Goal: Task Accomplishment & Management: Use online tool/utility

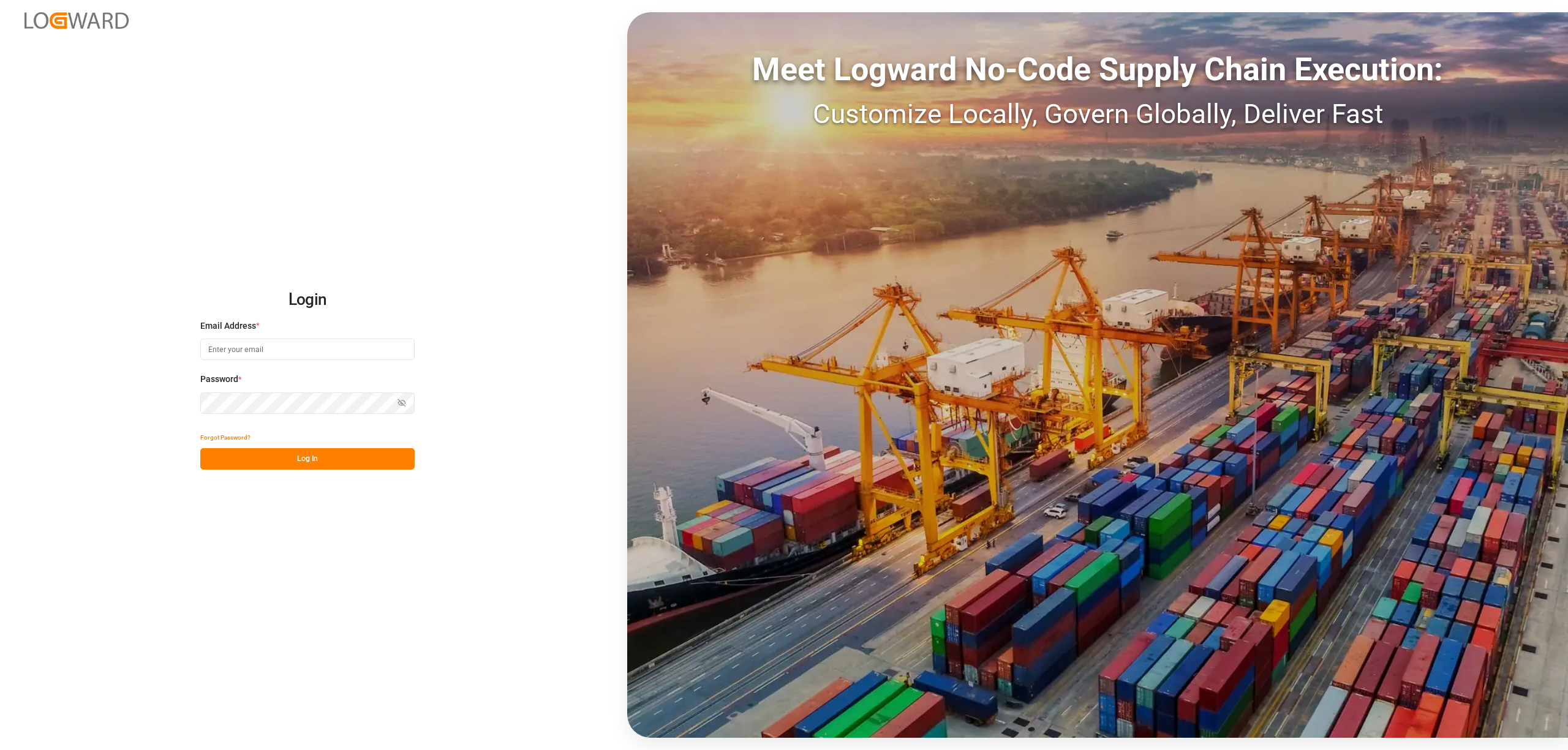
type input "[EMAIL_ADDRESS][DOMAIN_NAME]"
click at [322, 451] on button "Log In" at bounding box center [307, 459] width 214 height 22
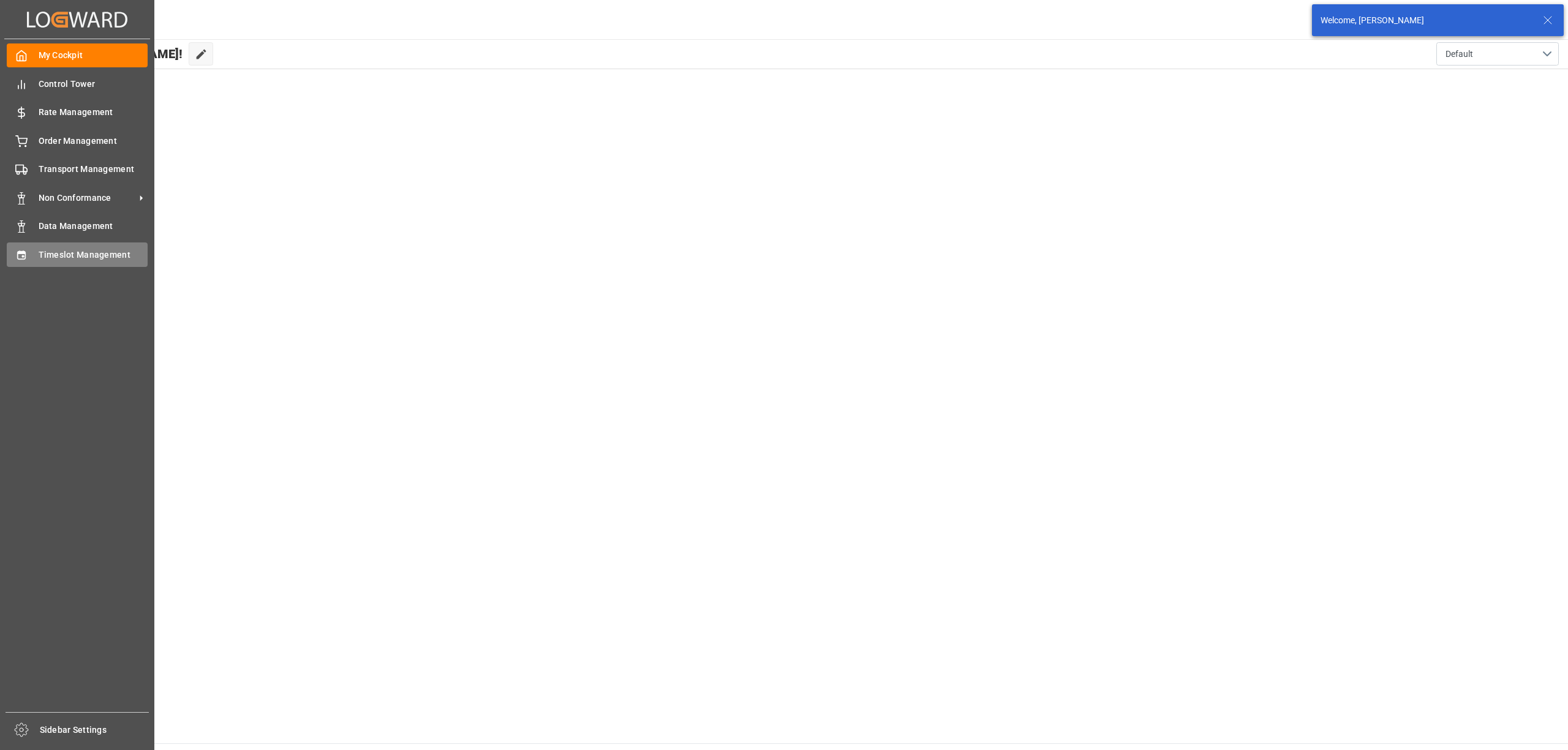
click at [36, 248] on div "Timeslot Management Timeslot Management" at bounding box center [77, 254] width 141 height 24
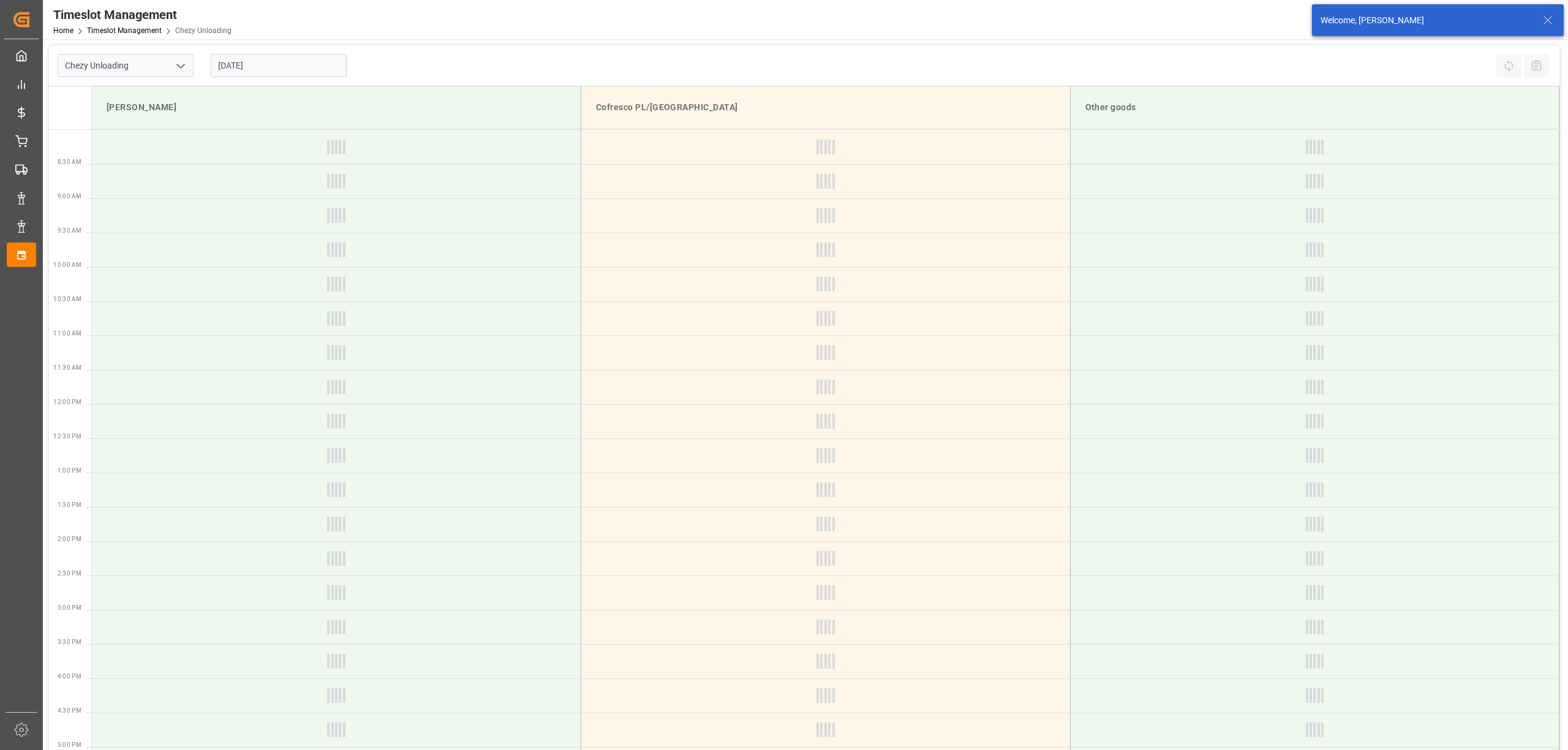
click at [287, 62] on input "[DATE]" at bounding box center [278, 65] width 136 height 23
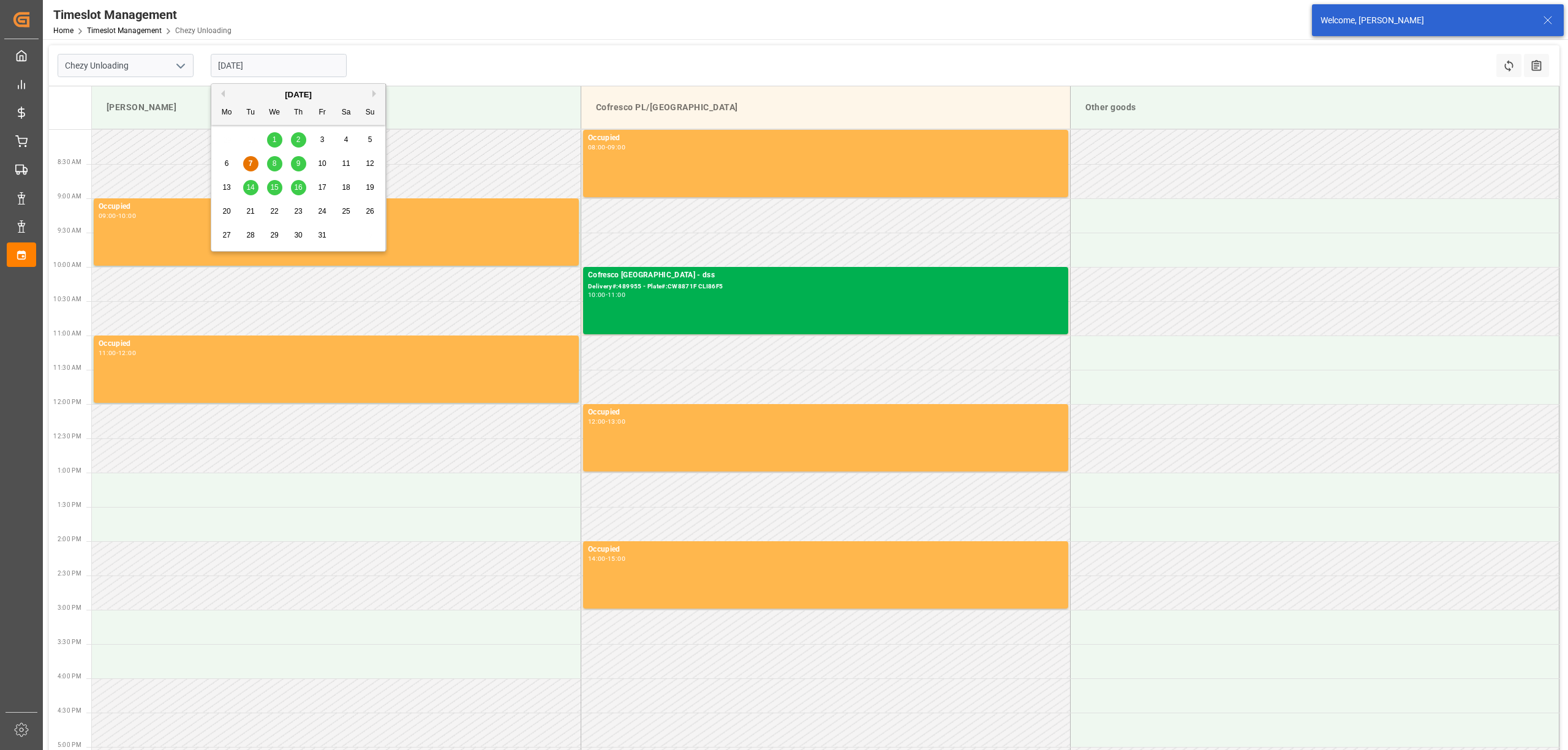
click at [272, 165] on span "8" at bounding box center [275, 163] width 4 height 9
type input "[DATE]"
